Goal: Transaction & Acquisition: Purchase product/service

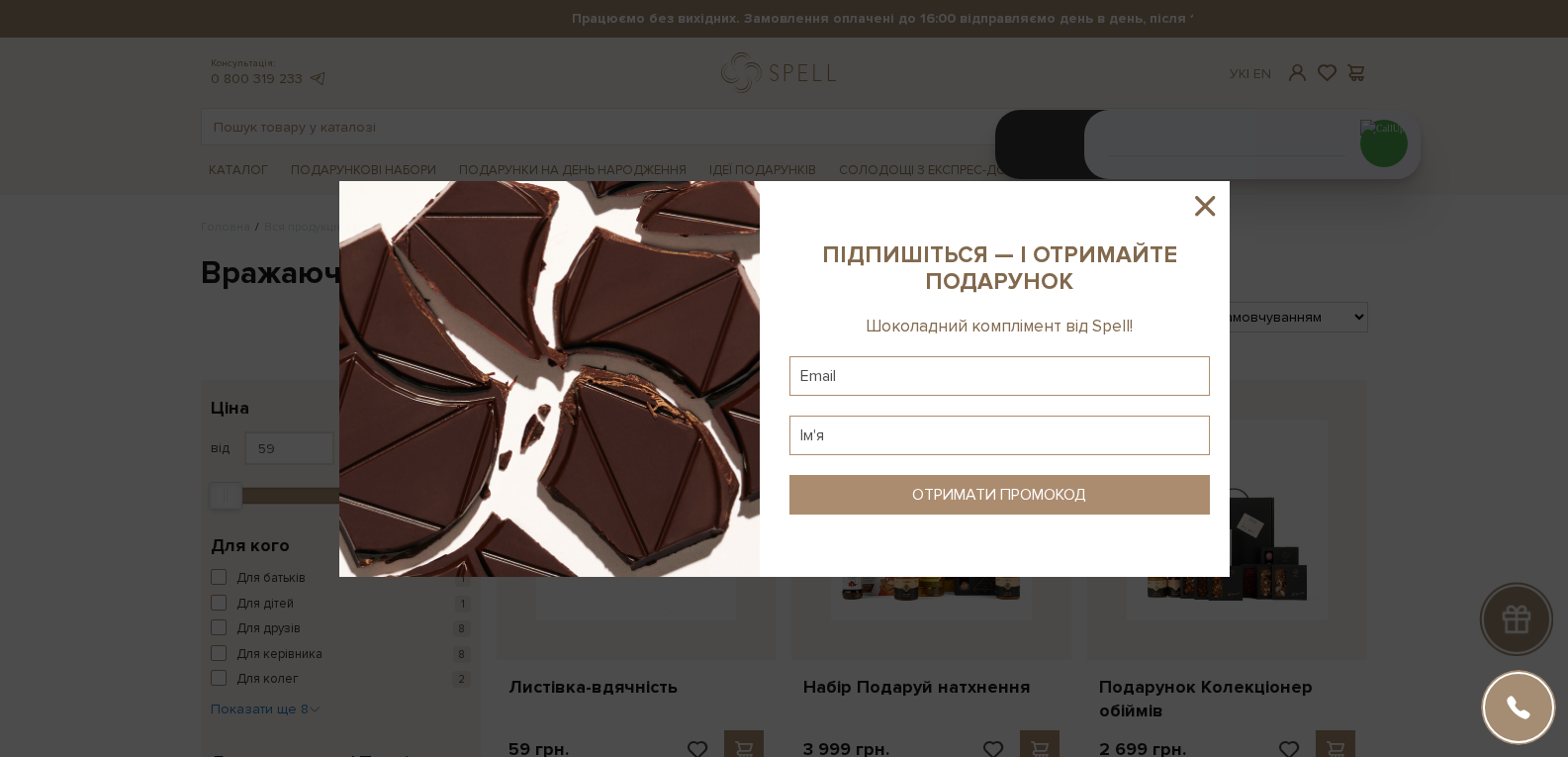
drag, startPoint x: 1207, startPoint y: 211, endPoint x: 1142, endPoint y: 186, distance: 69.6
click at [1204, 207] on icon at bounding box center [1205, 206] width 34 height 34
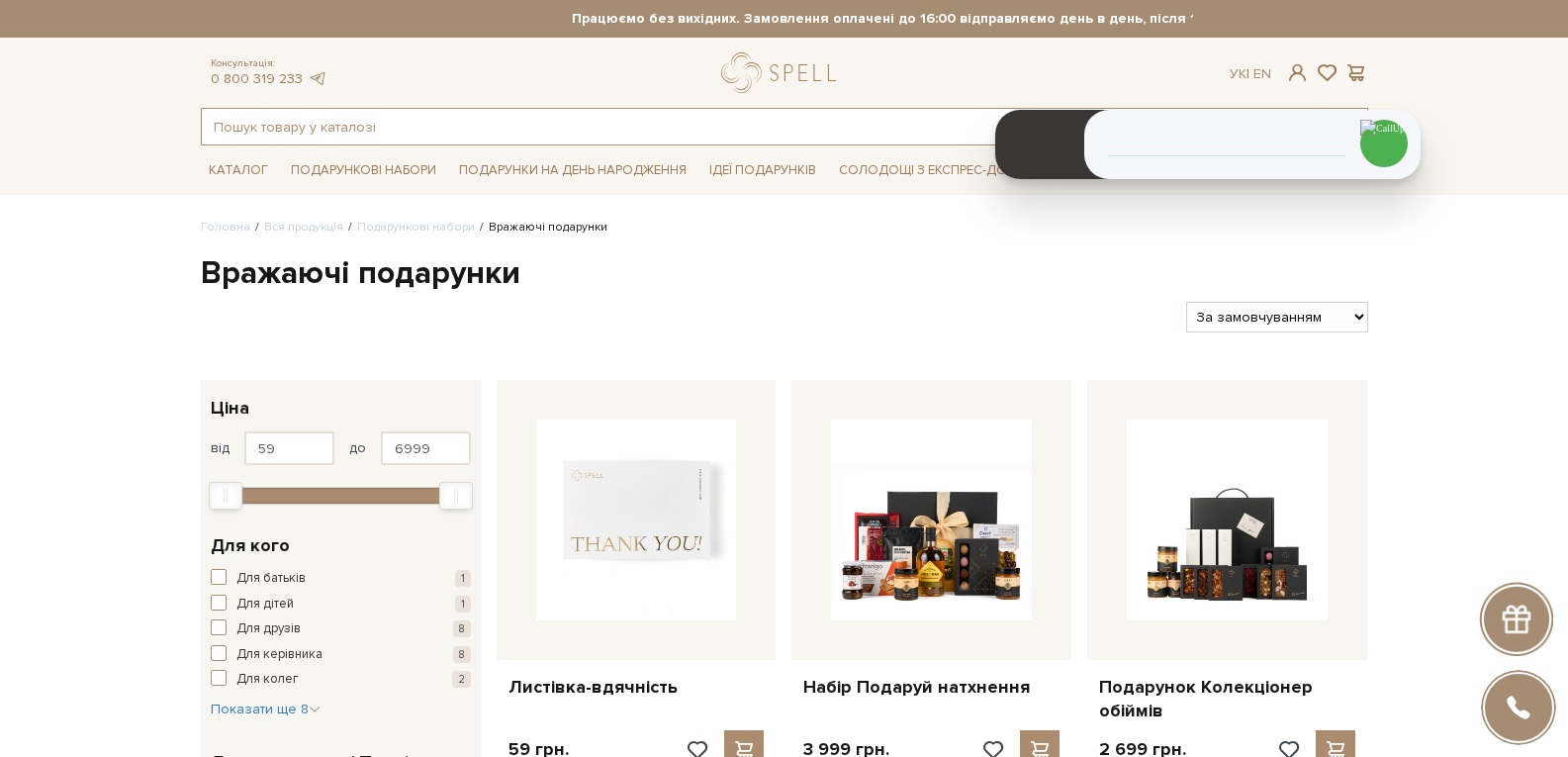
click at [287, 123] on input "text" at bounding box center [762, 127] width 1120 height 36
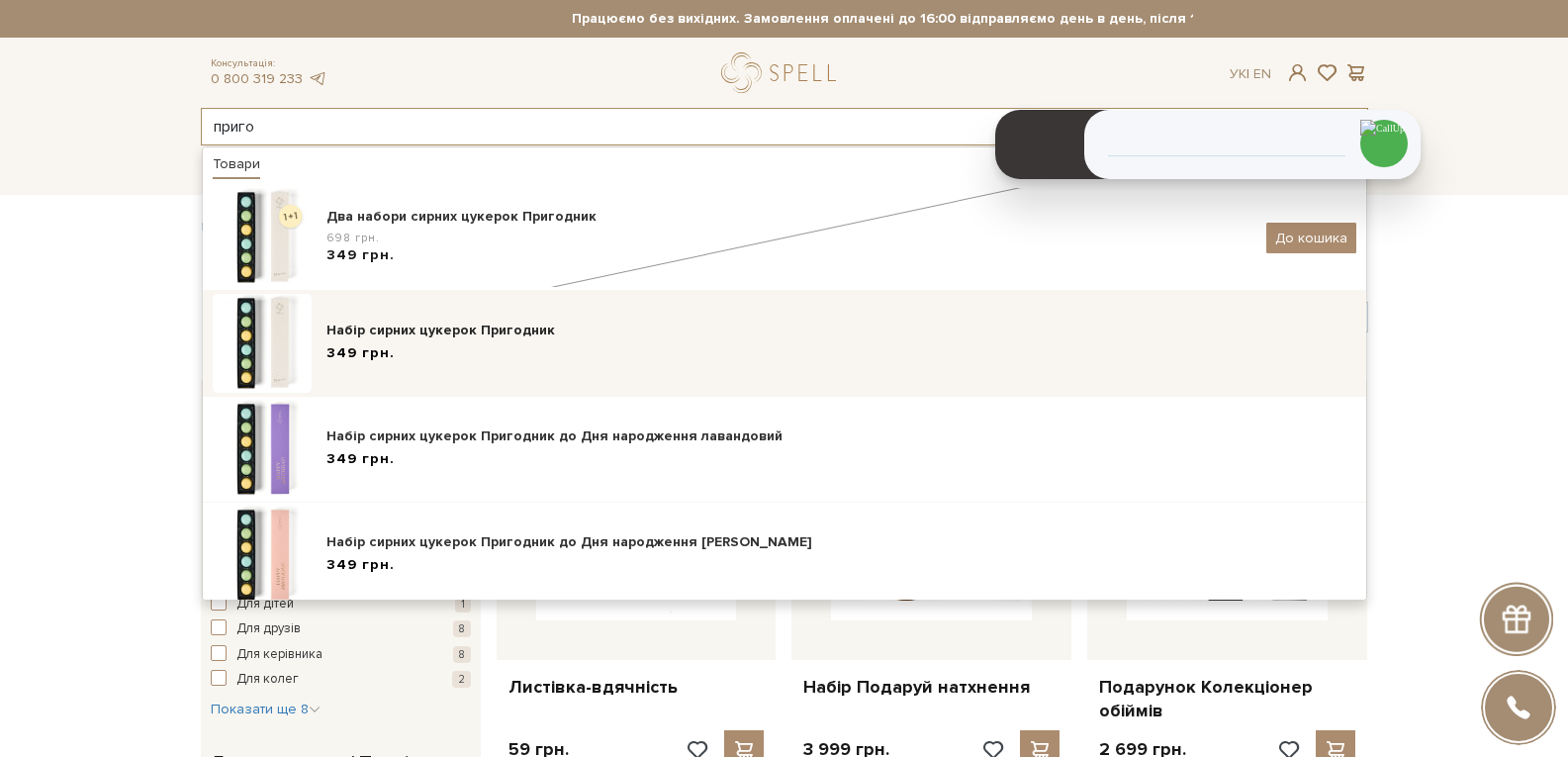
type input "приго"
click at [423, 347] on div "349 грн." at bounding box center [840, 353] width 1030 height 21
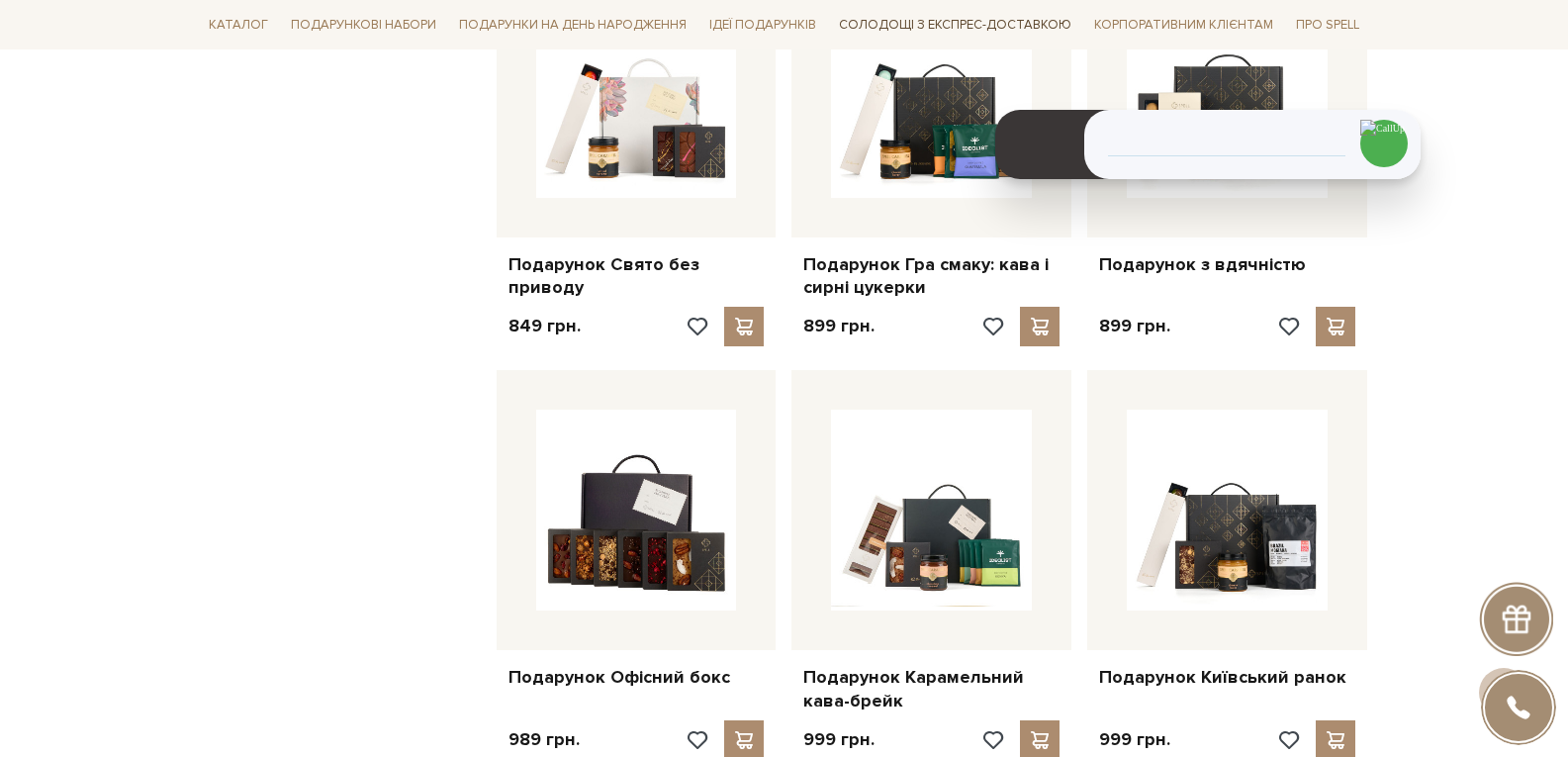
scroll to position [4551, 0]
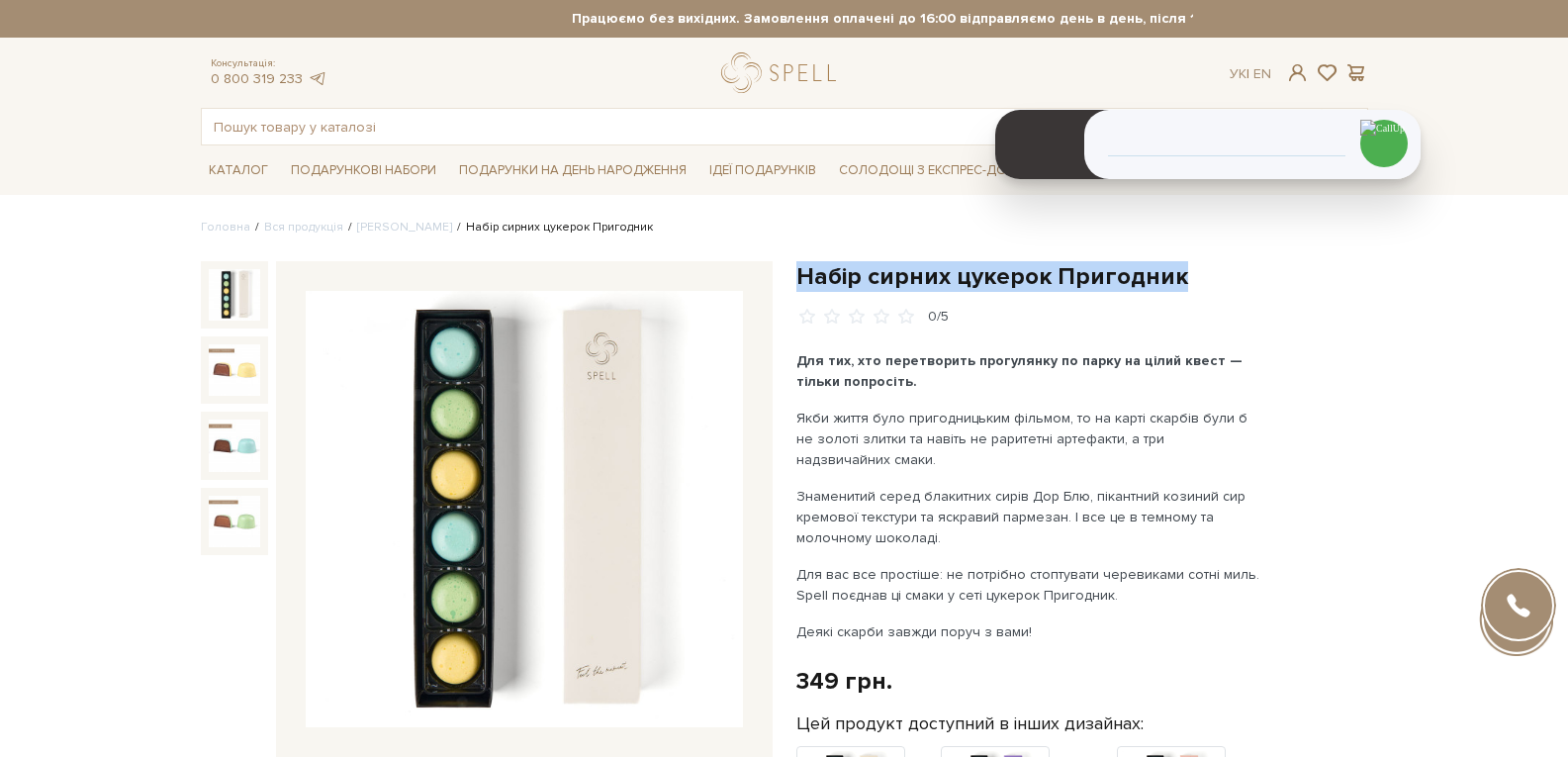
drag, startPoint x: 1185, startPoint y: 273, endPoint x: 785, endPoint y: 270, distance: 400.0
copy h1 "Набір сирних цукерок Пригодник"
